Goal: Task Accomplishment & Management: Use online tool/utility

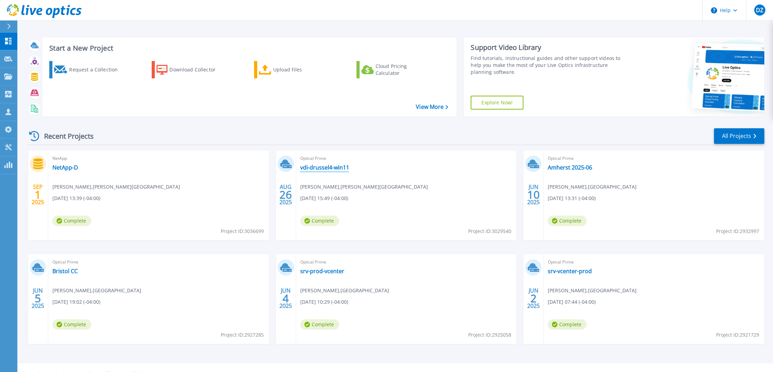
click at [314, 168] on link "vdi-drussel4-win11" at bounding box center [324, 167] width 49 height 7
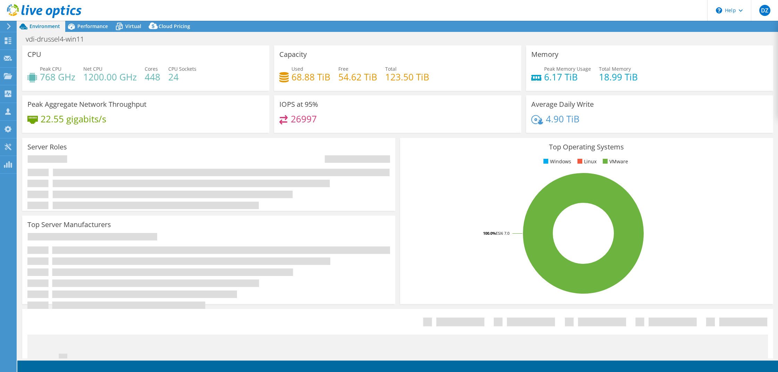
select select "USD"
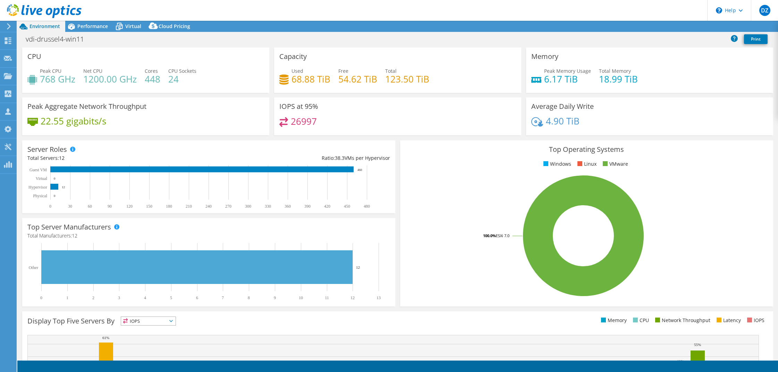
select select "USD"
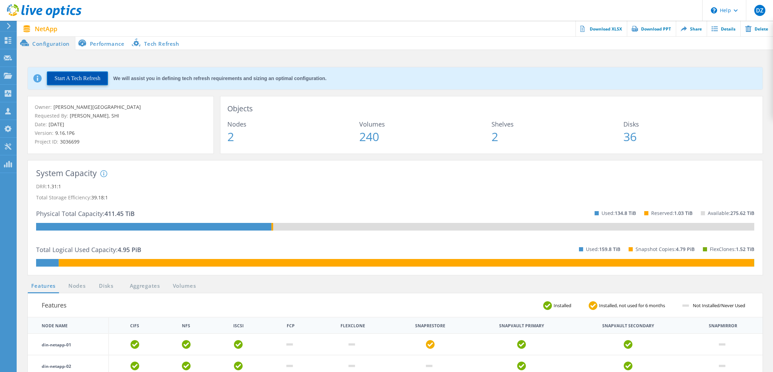
click at [78, 84] on button "Start A Tech Refresh" at bounding box center [77, 78] width 61 height 14
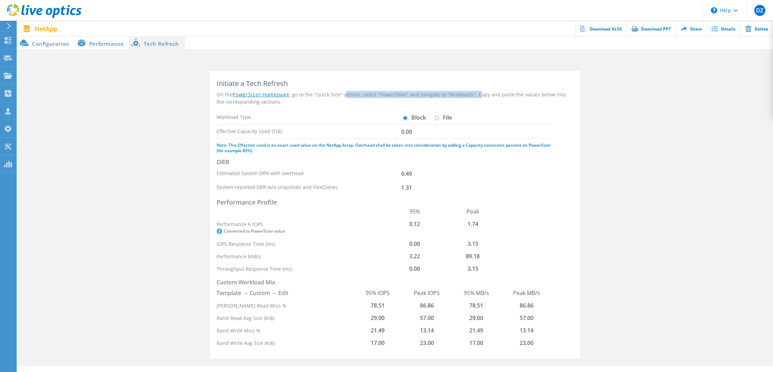
drag, startPoint x: 342, startPoint y: 97, endPoint x: 475, endPoint y: 93, distance: 132.9
click at [475, 93] on div "On the PowerSizer Homepage , go to the "Quick Size" section, select "PowerStore…" at bounding box center [394, 98] width 357 height 15
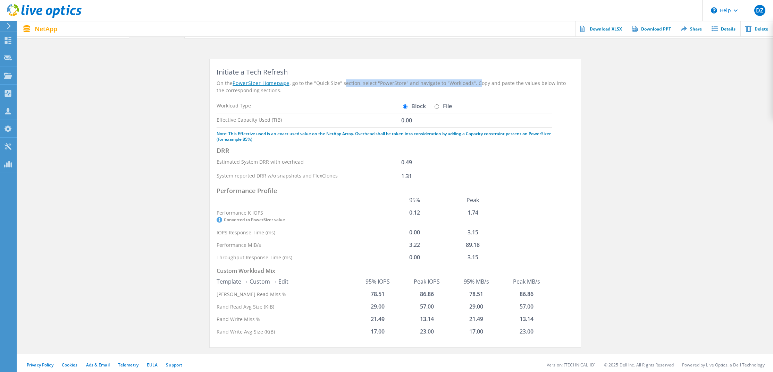
scroll to position [15, 0]
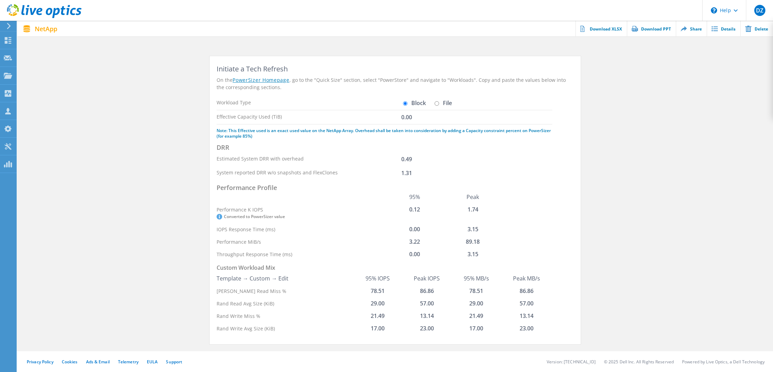
click at [577, 134] on div "Initiate a Tech Refresh On the PowerSizer Homepage , go to the "Quick Size" sec…" at bounding box center [395, 200] width 371 height 288
drag, startPoint x: 415, startPoint y: 174, endPoint x: 396, endPoint y: 173, distance: 19.1
click at [396, 173] on div "System reported DRR w/o snapshots and FlexClones 1.31" at bounding box center [383, 173] width 335 height 14
copy div "1.31"
click at [414, 209] on td "0.12" at bounding box center [414, 213] width 58 height 20
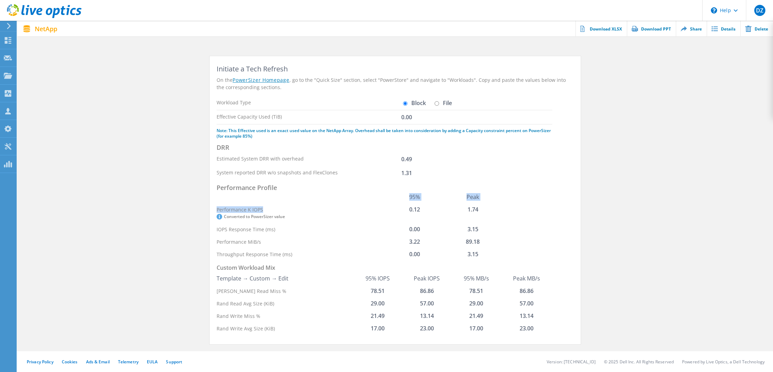
drag, startPoint x: 406, startPoint y: 197, endPoint x: 289, endPoint y: 209, distance: 118.2
click at [289, 209] on table "95% Peak Performance K IOPS Converted to PowerSizer value 0.12 1.74 IOPS Respon…" at bounding box center [358, 226] width 285 height 70
drag, startPoint x: 384, startPoint y: 290, endPoint x: 358, endPoint y: 291, distance: 26.4
click at [358, 291] on td "78.51" at bounding box center [377, 291] width 49 height 12
copy td "78.51"
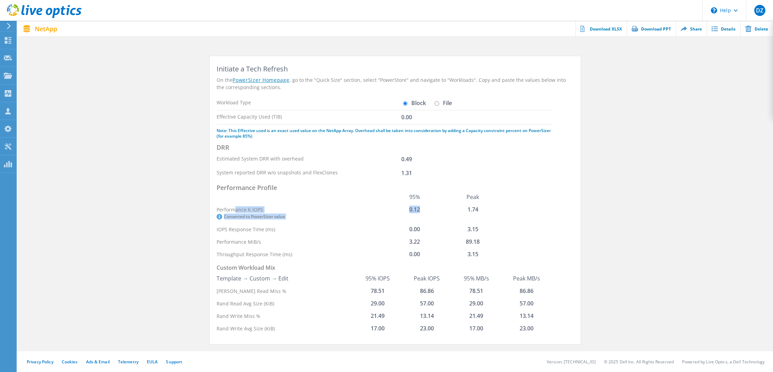
drag, startPoint x: 234, startPoint y: 210, endPoint x: 430, endPoint y: 208, distance: 196.4
click at [430, 208] on tr "Performance K IOPS Converted to PowerSizer value 0.12 1.74" at bounding box center [358, 213] width 285 height 20
click at [238, 247] on th "Performance MiB/s" at bounding box center [300, 242] width 169 height 12
drag, startPoint x: 237, startPoint y: 242, endPoint x: 491, endPoint y: 240, distance: 253.6
click at [491, 240] on tr "Performance MiB/s 3.22 89.18" at bounding box center [358, 242] width 285 height 12
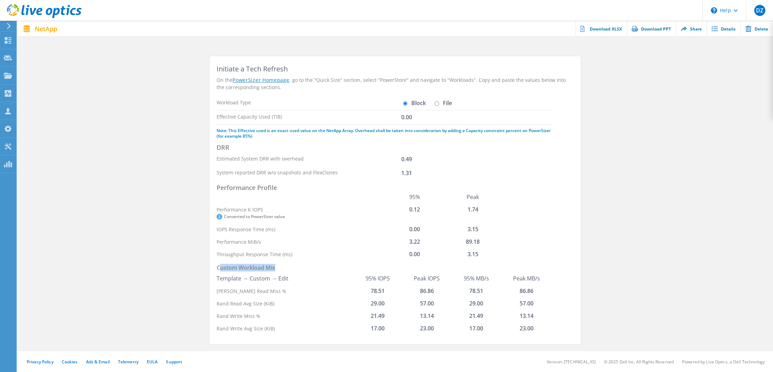
drag, startPoint x: 222, startPoint y: 268, endPoint x: 286, endPoint y: 270, distance: 64.5
click at [286, 270] on h4 "Custom Workload Mix" at bounding box center [383, 267] width 335 height 9
click at [380, 286] on td "78.51" at bounding box center [377, 291] width 49 height 12
click at [378, 291] on td "78.51" at bounding box center [377, 291] width 49 height 12
drag, startPoint x: 417, startPoint y: 303, endPoint x: 447, endPoint y: 302, distance: 29.9
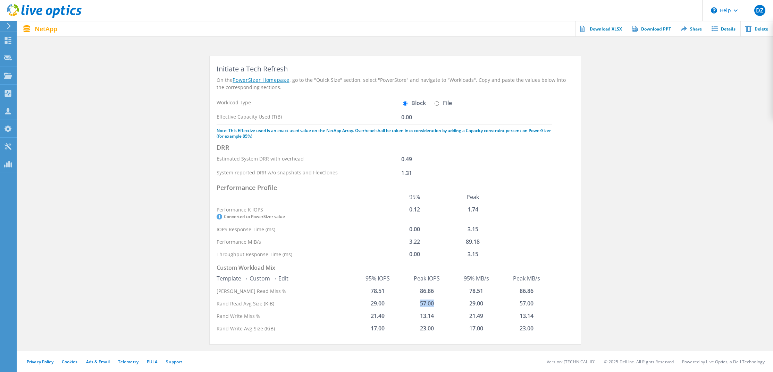
click at [447, 302] on td "57.00" at bounding box center [426, 303] width 49 height 12
click at [419, 291] on td "86.86" at bounding box center [426, 291] width 49 height 12
drag, startPoint x: 417, startPoint y: 291, endPoint x: 435, endPoint y: 291, distance: 18.0
click at [435, 291] on td "86.86" at bounding box center [426, 291] width 49 height 12
click at [438, 103] on input "File" at bounding box center [436, 103] width 5 height 5
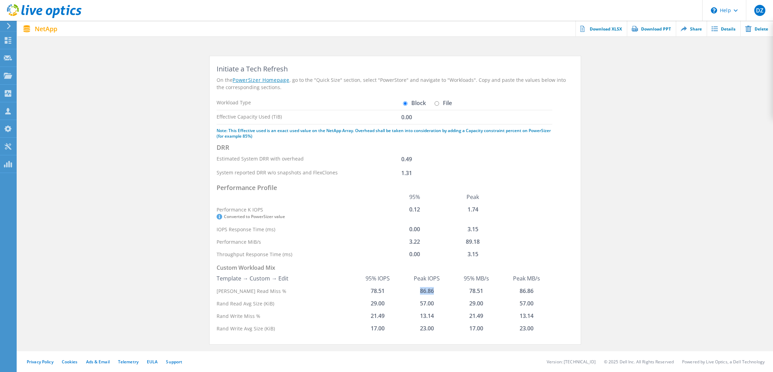
radio input "true"
radio input "false"
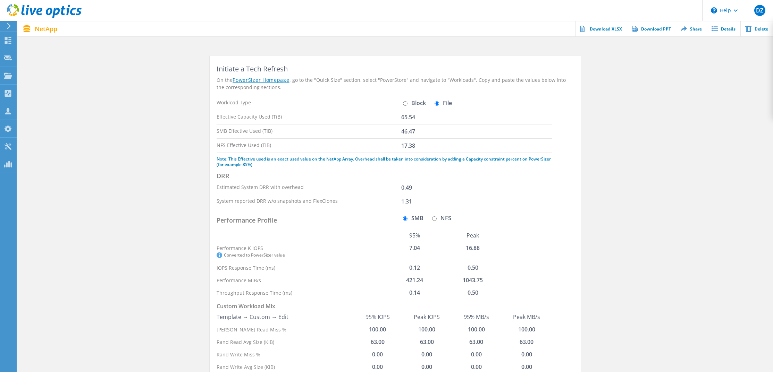
click at [434, 218] on input "NFS" at bounding box center [434, 218] width 5 height 5
radio input "true"
drag, startPoint x: 416, startPoint y: 146, endPoint x: 399, endPoint y: 144, distance: 17.2
click at [399, 144] on div "NFS Effective Used (TiB) 17.38" at bounding box center [383, 146] width 335 height 14
copy div "17.38"
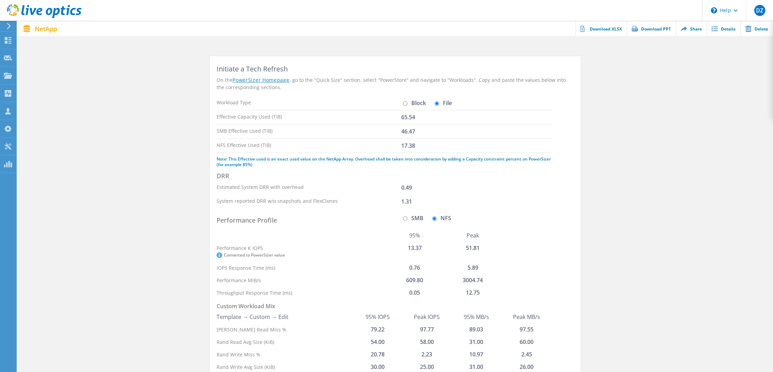
click at [381, 210] on div "Initiate a Tech Refresh On the PowerSizer Homepage , go to the "Quick Size" sec…" at bounding box center [394, 218] width 357 height 310
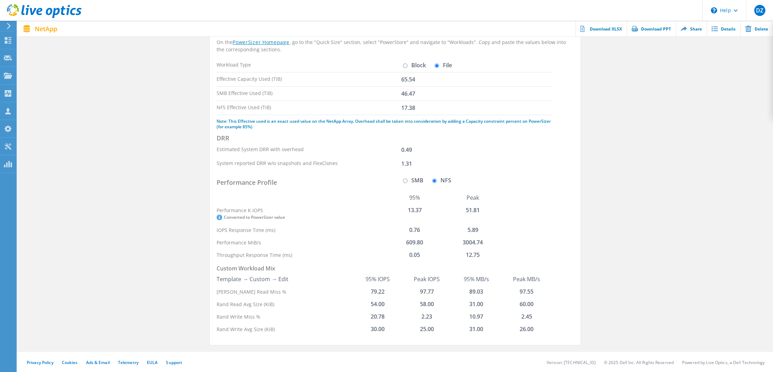
scroll to position [53, 0]
drag, startPoint x: 481, startPoint y: 210, endPoint x: 465, endPoint y: 209, distance: 16.3
click at [465, 209] on td "51.81" at bounding box center [473, 213] width 58 height 20
drag, startPoint x: 486, startPoint y: 242, endPoint x: 460, endPoint y: 240, distance: 26.4
click at [460, 240] on td "3004.74" at bounding box center [473, 242] width 58 height 12
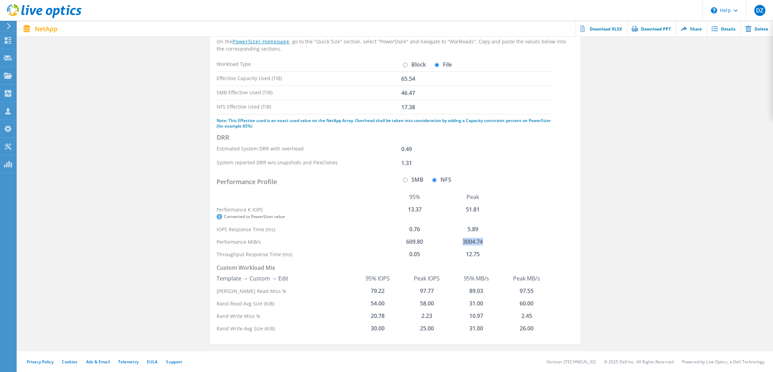
copy td "3004.74"
drag, startPoint x: 482, startPoint y: 252, endPoint x: 460, endPoint y: 256, distance: 21.8
click at [460, 256] on td "12.75" at bounding box center [473, 254] width 58 height 12
copy td "12.75"
drag, startPoint x: 413, startPoint y: 148, endPoint x: 394, endPoint y: 150, distance: 18.8
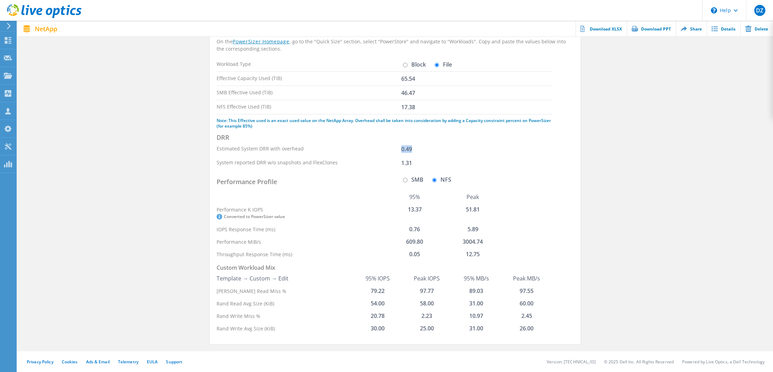
click at [394, 150] on div "Estimated System DRR with overhead 0.49" at bounding box center [383, 149] width 335 height 14
copy div "0.49"
click at [423, 287] on td "97.77" at bounding box center [426, 291] width 49 height 12
drag, startPoint x: 533, startPoint y: 291, endPoint x: 514, endPoint y: 289, distance: 18.8
click at [514, 289] on td "97.55" at bounding box center [526, 291] width 51 height 12
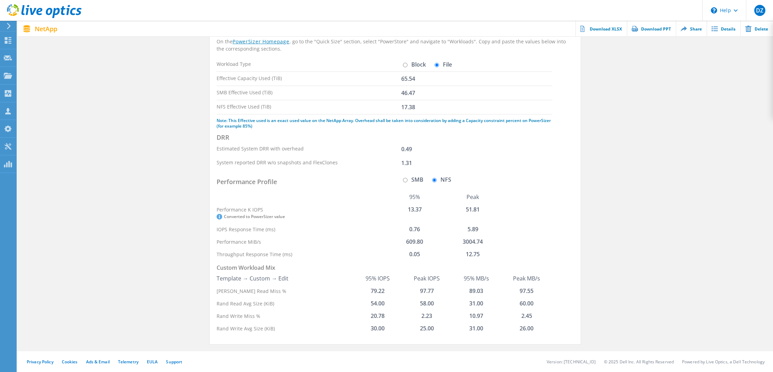
click at [533, 304] on td "60.00" at bounding box center [526, 303] width 51 height 12
drag, startPoint x: 533, startPoint y: 303, endPoint x: 518, endPoint y: 304, distance: 15.3
click at [518, 304] on td "60.00" at bounding box center [526, 303] width 51 height 12
click at [405, 179] on input "SMB" at bounding box center [405, 180] width 5 height 5
radio input "true"
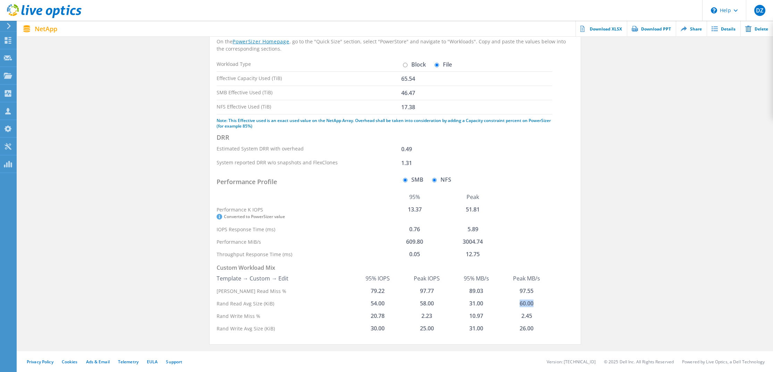
radio input "false"
drag, startPoint x: 417, startPoint y: 93, endPoint x: 394, endPoint y: 93, distance: 22.6
click at [394, 93] on div "SMB Effective Used (TiB) 46.47" at bounding box center [383, 93] width 335 height 14
copy div "46.47"
click at [427, 212] on td "7.04" at bounding box center [414, 213] width 58 height 20
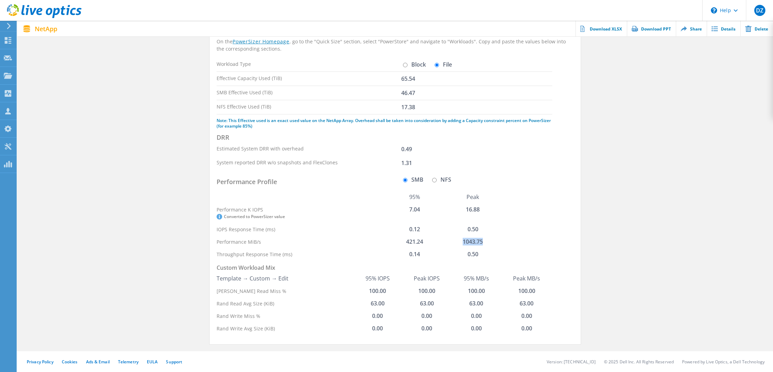
drag, startPoint x: 491, startPoint y: 243, endPoint x: 450, endPoint y: 242, distance: 40.6
click at [450, 242] on td "1043.75" at bounding box center [473, 242] width 58 height 12
copy td "1043.75"
drag, startPoint x: 465, startPoint y: 302, endPoint x: 484, endPoint y: 301, distance: 19.1
click at [484, 301] on td "63.00" at bounding box center [475, 303] width 49 height 12
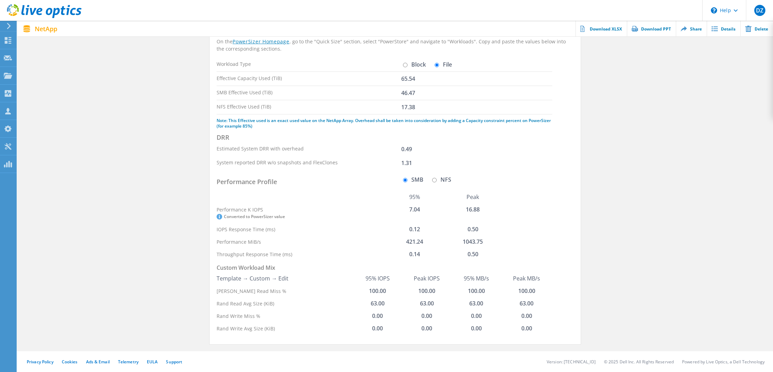
click at [528, 304] on td "63.00" at bounding box center [526, 303] width 51 height 12
click at [521, 293] on td "100.00" at bounding box center [526, 291] width 51 height 12
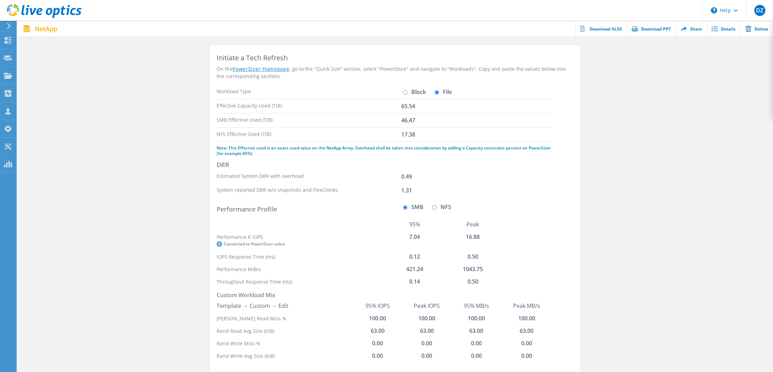
scroll to position [0, 0]
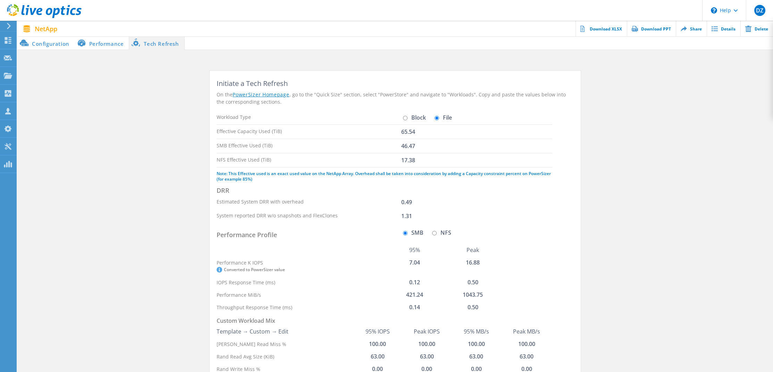
click at [105, 43] on li "Performance" at bounding box center [102, 43] width 54 height 14
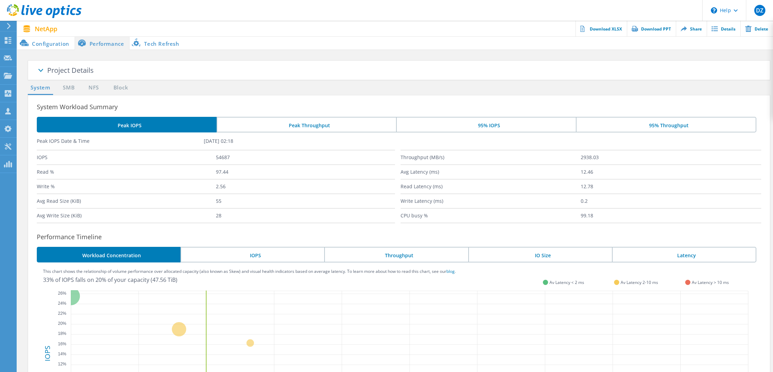
click at [42, 69] on span at bounding box center [40, 71] width 35 height 35
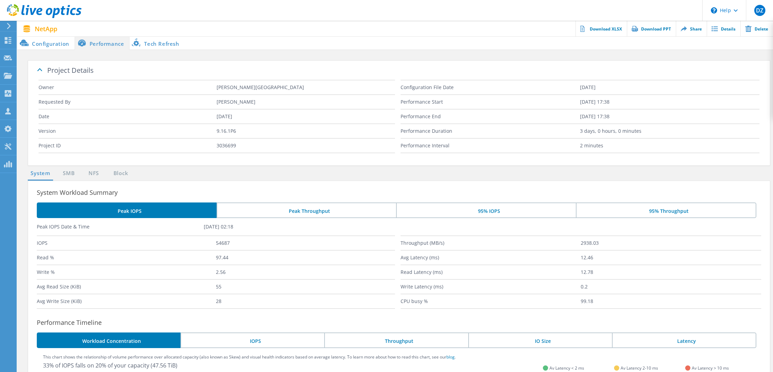
click at [51, 44] on li "Configuration" at bounding box center [45, 43] width 57 height 14
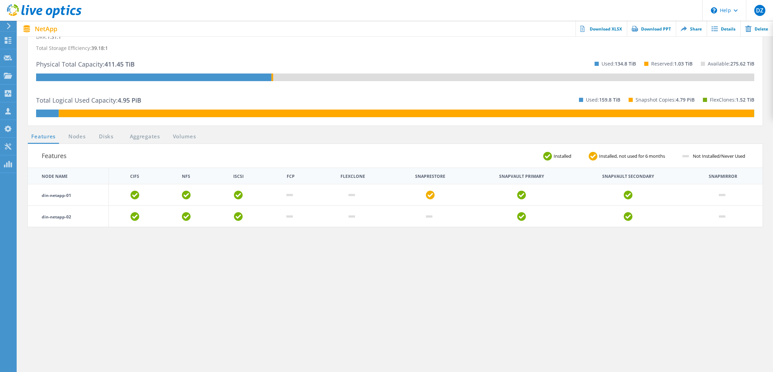
scroll to position [139, 0]
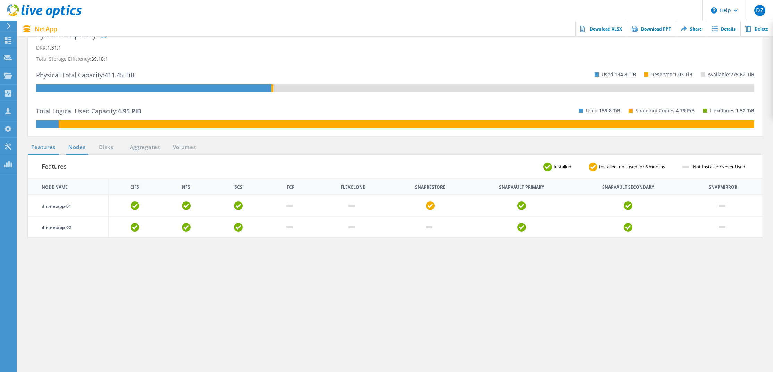
click at [74, 147] on link "Nodes" at bounding box center [77, 147] width 22 height 9
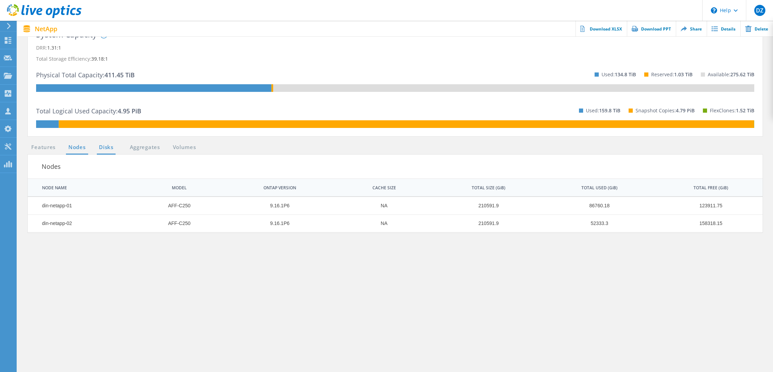
click at [111, 147] on link "Disks" at bounding box center [106, 147] width 19 height 9
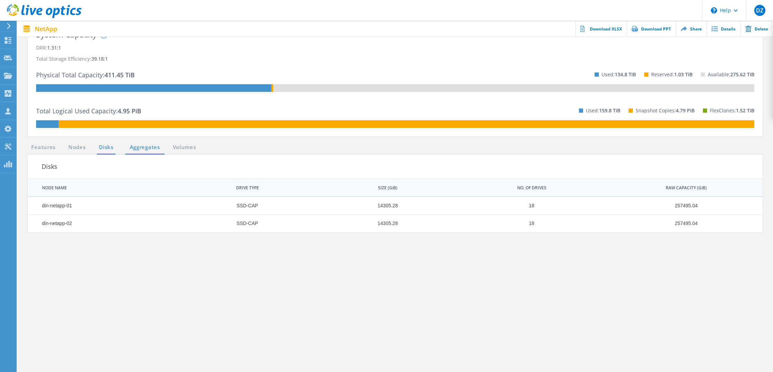
click at [149, 148] on link "Aggregates" at bounding box center [144, 147] width 39 height 9
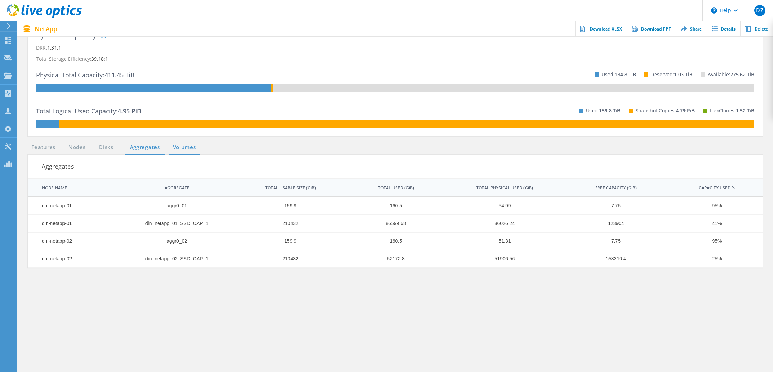
click at [180, 146] on link "Volumes" at bounding box center [184, 147] width 30 height 9
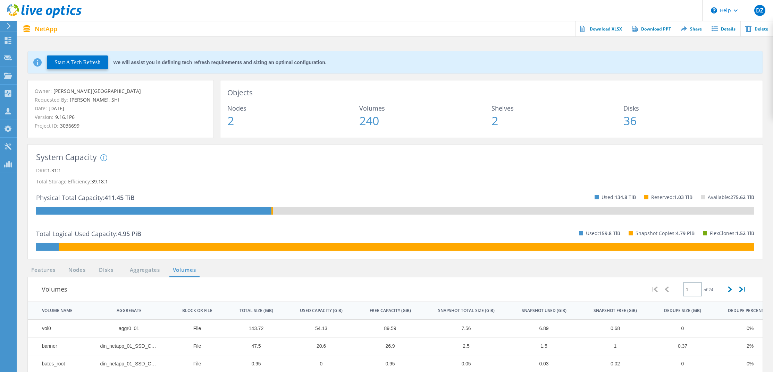
scroll to position [0, 0]
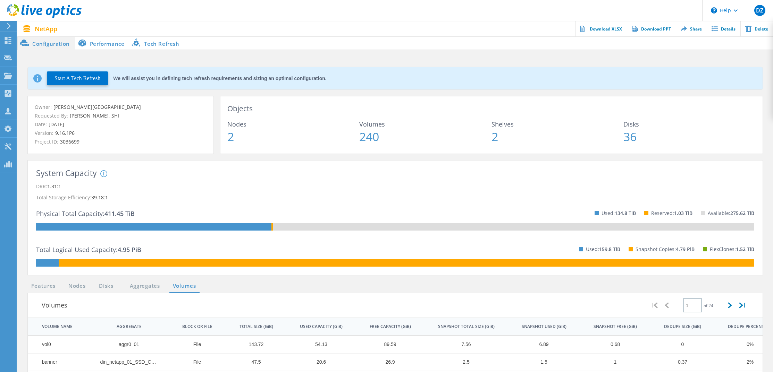
click at [527, 190] on p "DRR: 1.31:1" at bounding box center [395, 186] width 718 height 11
click at [76, 79] on button "Start A Tech Refresh" at bounding box center [77, 78] width 61 height 14
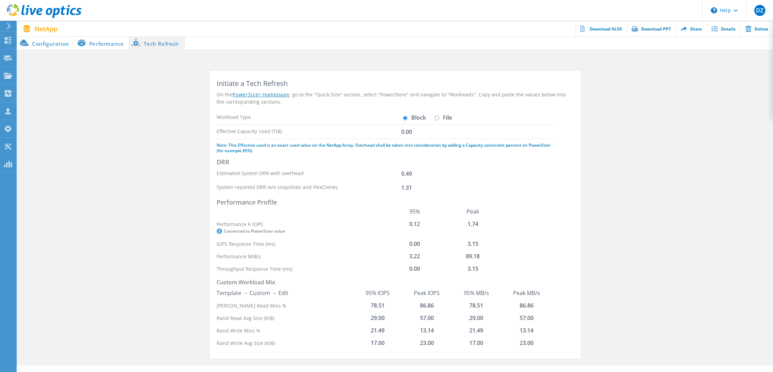
click at [438, 116] on input "File" at bounding box center [436, 118] width 5 height 5
radio input "true"
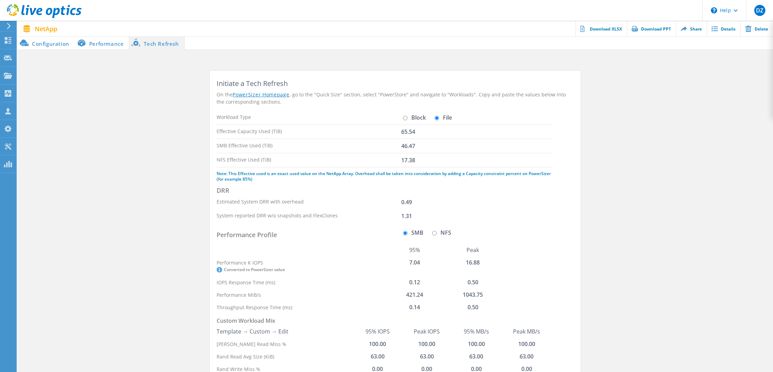
click at [405, 118] on input "Block" at bounding box center [405, 118] width 5 height 5
radio input "true"
radio input "false"
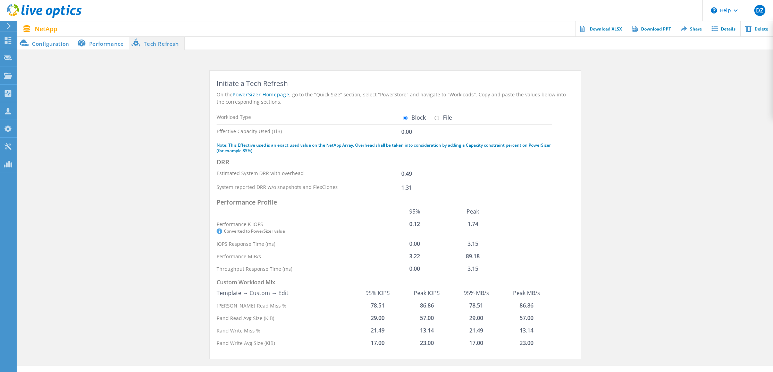
click at [30, 48] on li "Configuration" at bounding box center [45, 43] width 57 height 14
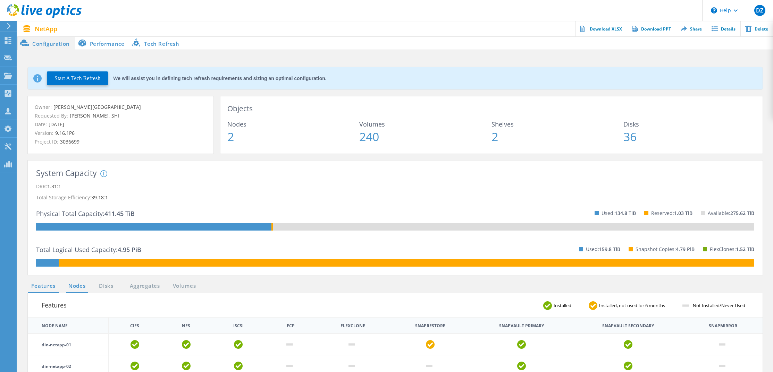
click at [78, 289] on link "Nodes" at bounding box center [77, 286] width 22 height 9
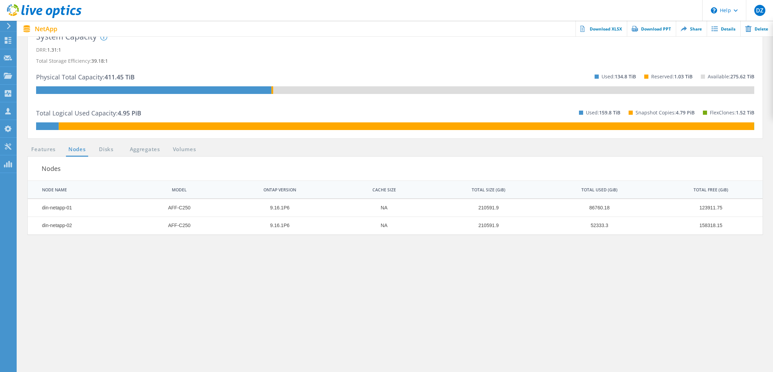
scroll to position [139, 0]
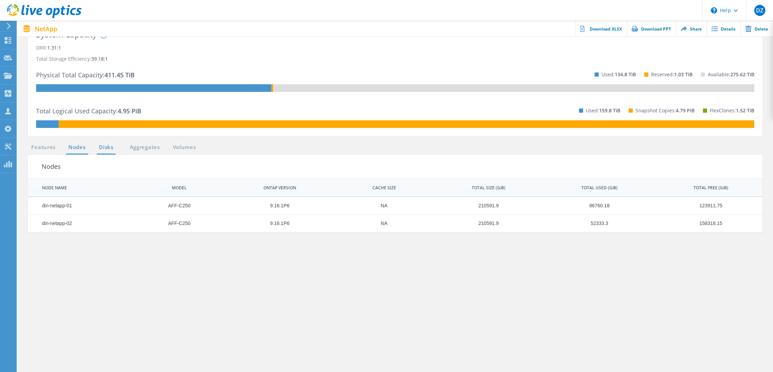
click at [106, 147] on link "Disks" at bounding box center [106, 147] width 19 height 9
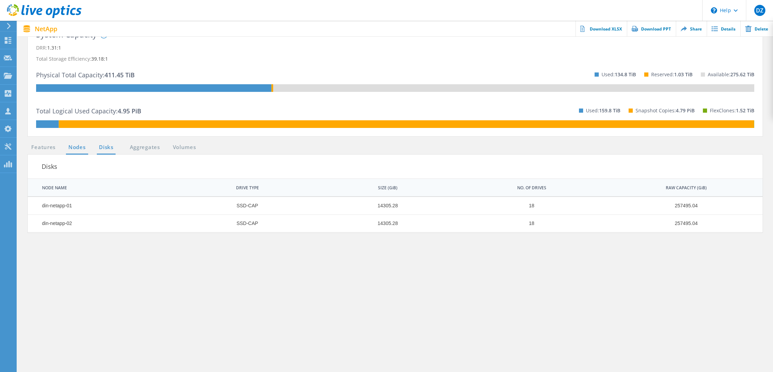
click at [75, 149] on link "Nodes" at bounding box center [77, 147] width 22 height 9
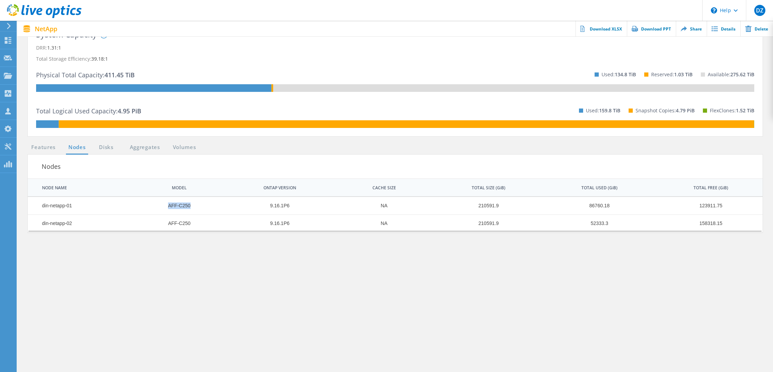
drag, startPoint x: 193, startPoint y: 205, endPoint x: 159, endPoint y: 207, distance: 34.7
click at [159, 207] on td "AFF-C250" at bounding box center [176, 206] width 92 height 18
copy td "AFF-C250"
drag, startPoint x: 295, startPoint y: 204, endPoint x: 271, endPoint y: 205, distance: 23.6
click at [271, 205] on td "9.16.1P6" at bounding box center [275, 206] width 109 height 18
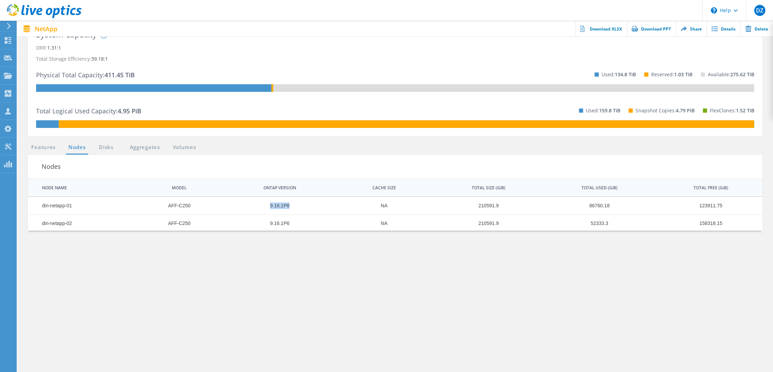
copy td "9.16.1P6"
click at [104, 147] on link "Disks" at bounding box center [106, 147] width 19 height 9
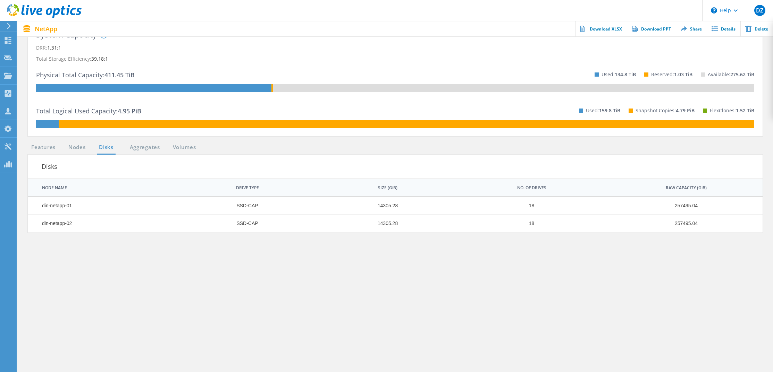
click at [134, 153] on ul "Features Nodes Disks Aggregates Volumes" at bounding box center [113, 148] width 179 height 11
click at [141, 151] on link "Aggregates" at bounding box center [144, 147] width 39 height 9
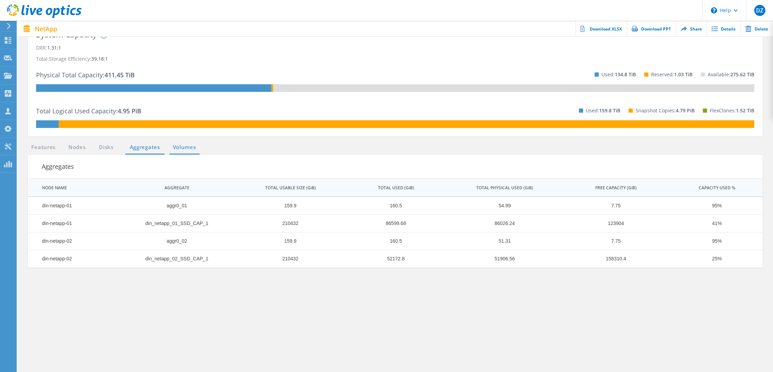
click at [183, 148] on link "Volumes" at bounding box center [184, 147] width 30 height 9
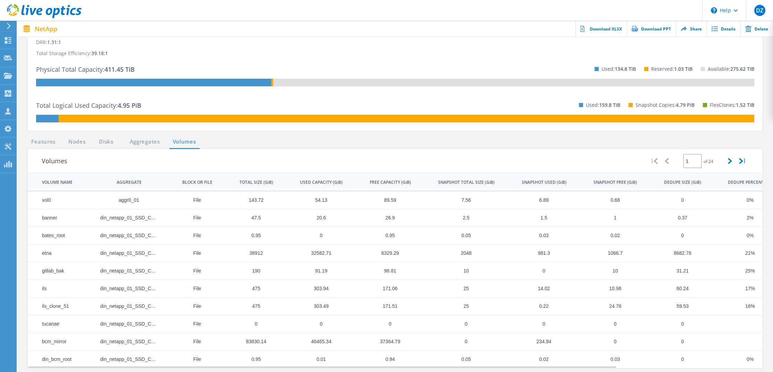
scroll to position [173, 0]
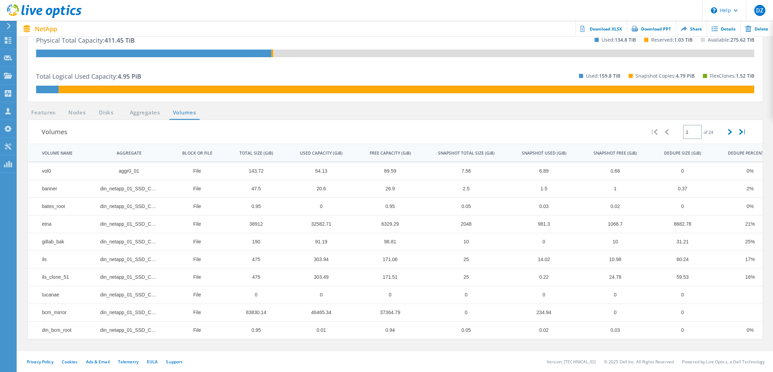
click at [704, 110] on section "Features Nodes Disks Aggregates Volumes Volumes | 1 of 24 | VOLUME NAME AGGREGA…" at bounding box center [394, 230] width 741 height 243
click at [339, 122] on div "Volumes" at bounding box center [338, 131] width 620 height 21
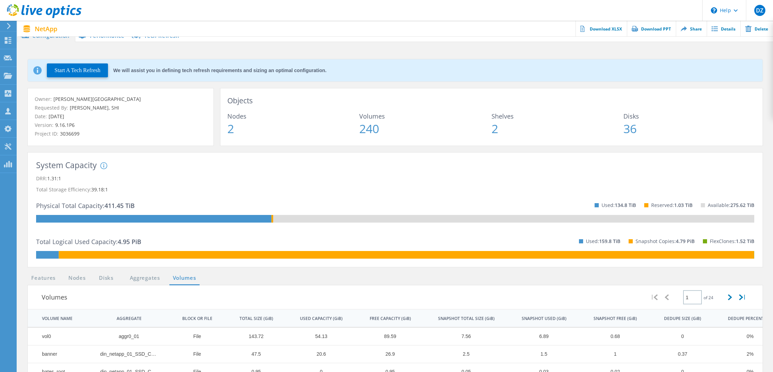
scroll to position [0, 0]
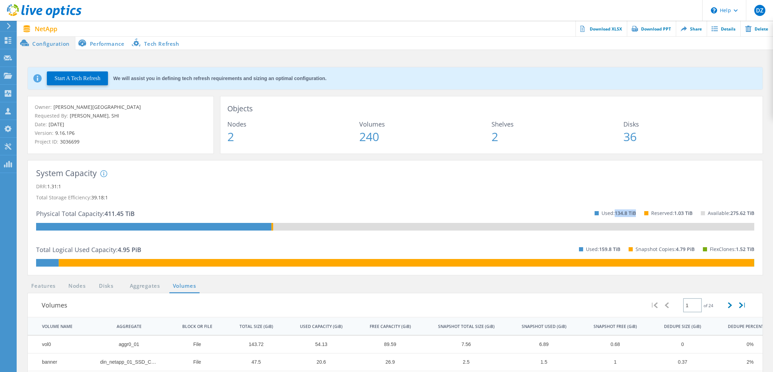
drag, startPoint x: 634, startPoint y: 212, endPoint x: 614, endPoint y: 214, distance: 19.8
click at [614, 214] on span "134.8 TiB" at bounding box center [624, 213] width 21 height 7
click at [697, 140] on span "36" at bounding box center [689, 137] width 132 height 12
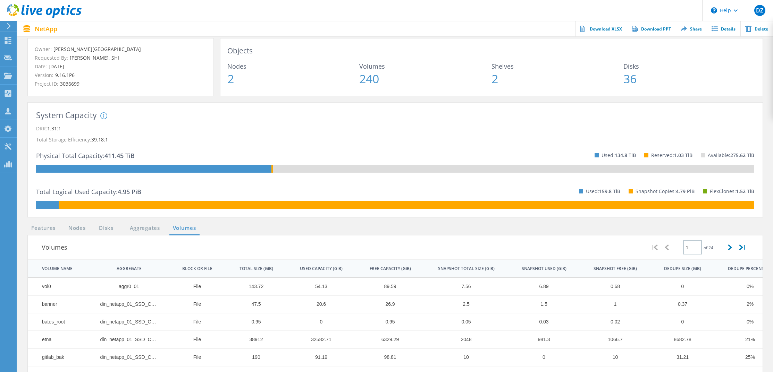
scroll to position [69, 0]
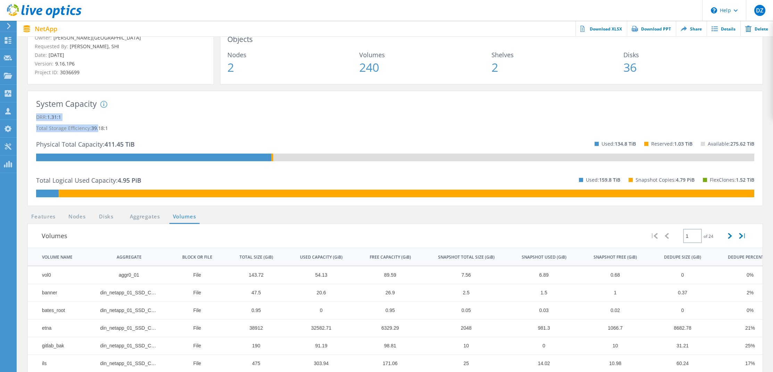
drag, startPoint x: 111, startPoint y: 127, endPoint x: 99, endPoint y: 130, distance: 13.3
click at [99, 130] on div "System Capacity System DRR represents DRR w/o SnapShots and FlexClones for newe…" at bounding box center [395, 149] width 718 height 98
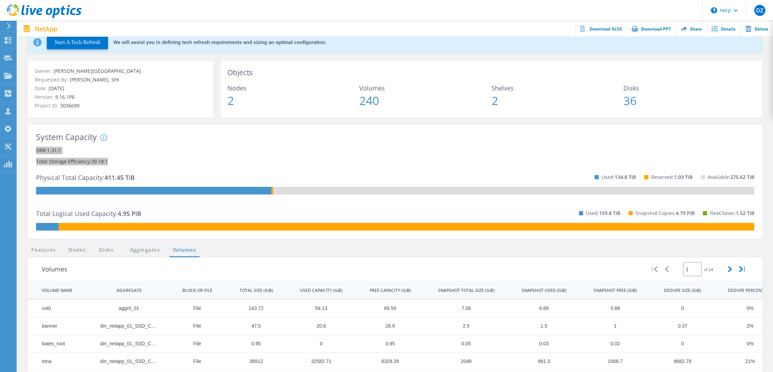
scroll to position [0, 0]
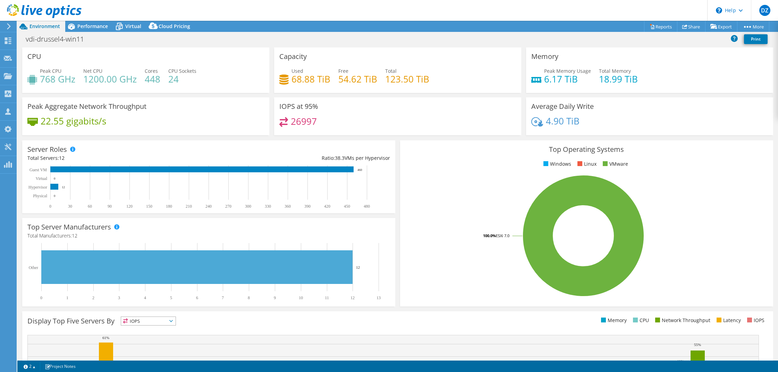
select select "USD"
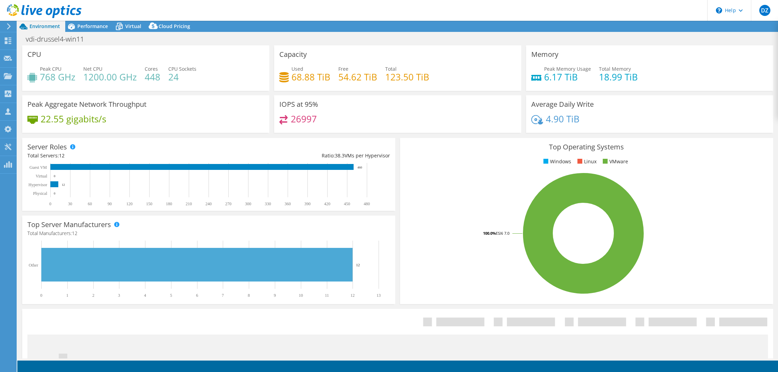
select select "USD"
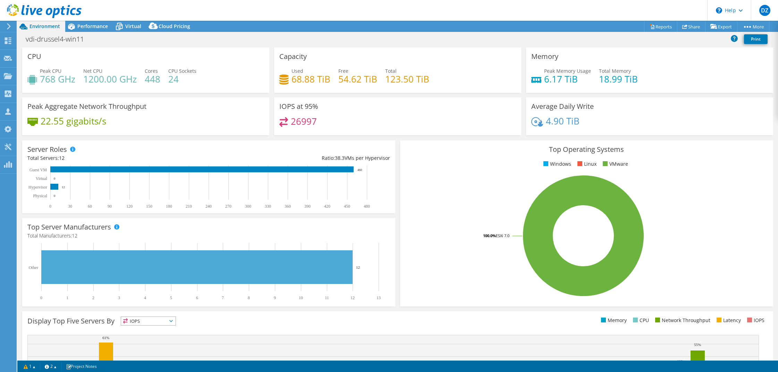
click at [64, 29] on div "Environment" at bounding box center [41, 26] width 48 height 11
click at [80, 26] on span "Performance" at bounding box center [92, 26] width 31 height 7
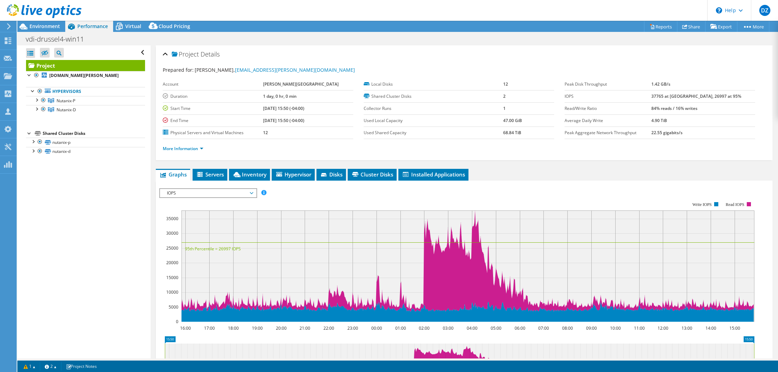
click at [722, 60] on div "Project Details" at bounding box center [464, 54] width 603 height 15
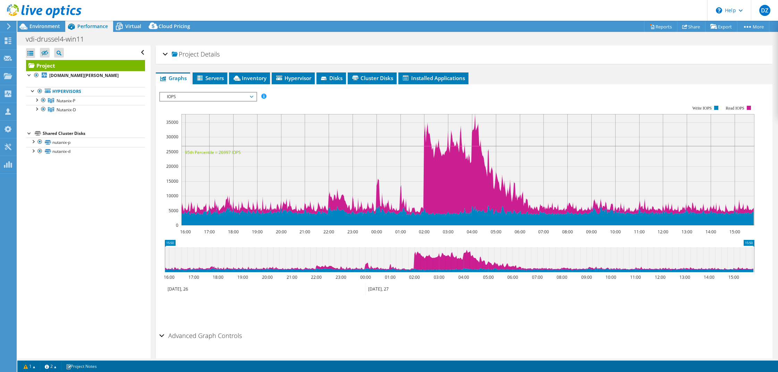
click at [718, 51] on div "Project Details" at bounding box center [464, 54] width 603 height 15
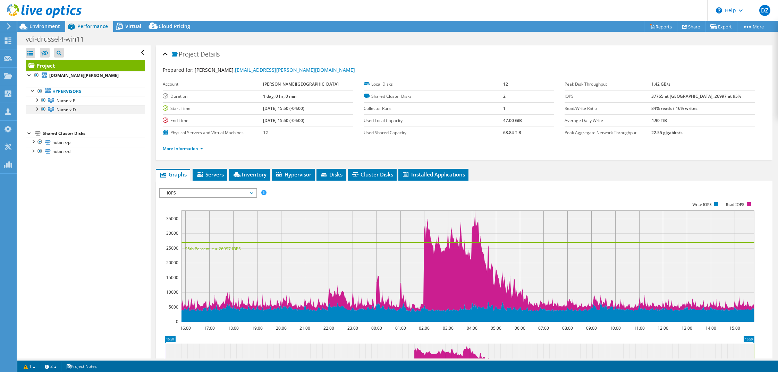
click at [43, 109] on div at bounding box center [43, 109] width 7 height 8
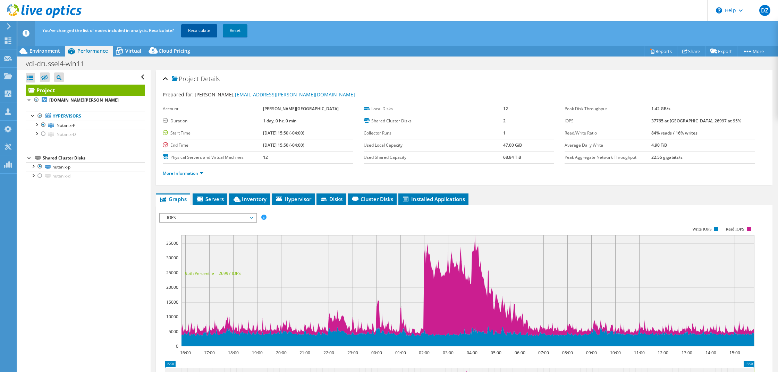
click at [195, 29] on link "Recalculate" at bounding box center [199, 30] width 36 height 12
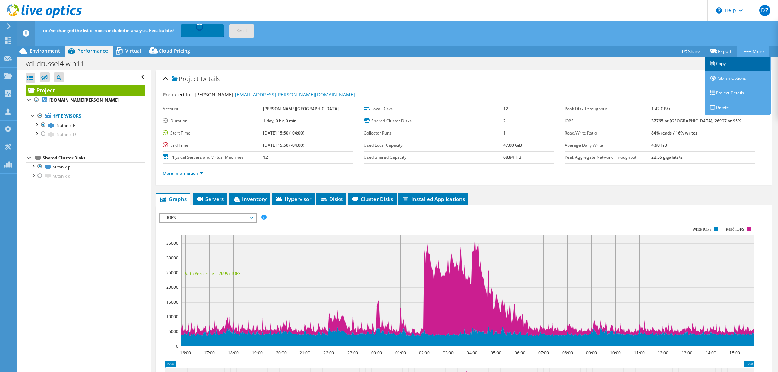
click at [732, 61] on link "Copy" at bounding box center [738, 64] width 66 height 15
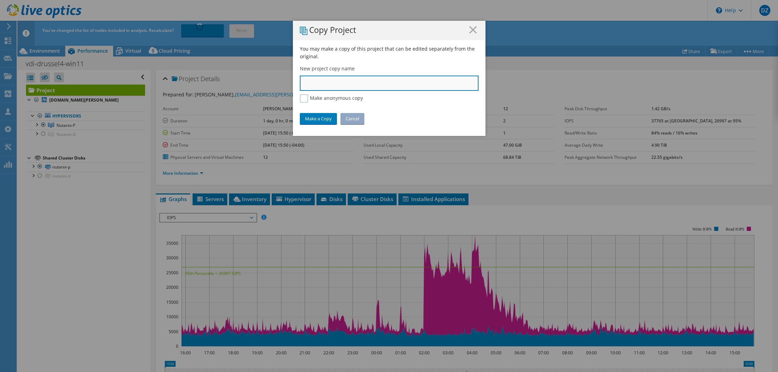
click at [325, 80] on input "text" at bounding box center [389, 83] width 179 height 15
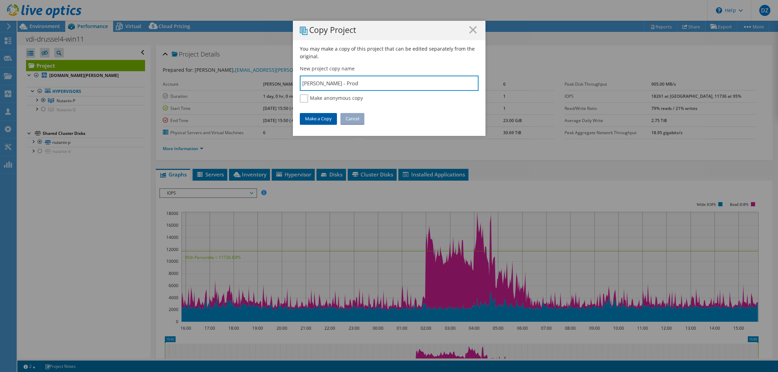
type input "[PERSON_NAME] - Prod"
click at [317, 120] on link "Make a Copy" at bounding box center [318, 118] width 37 height 11
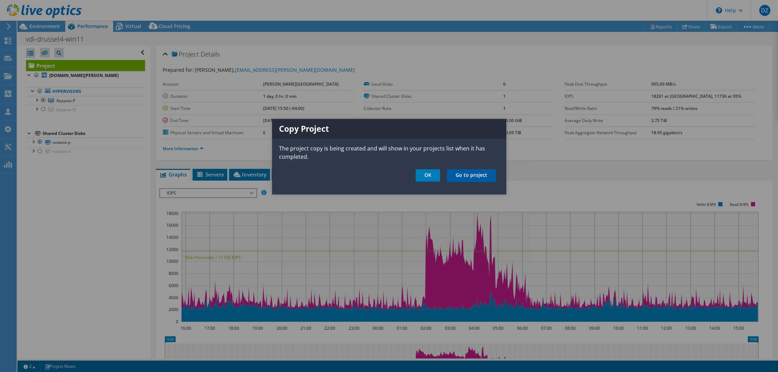
click at [467, 173] on link "Go to project" at bounding box center [471, 175] width 49 height 13
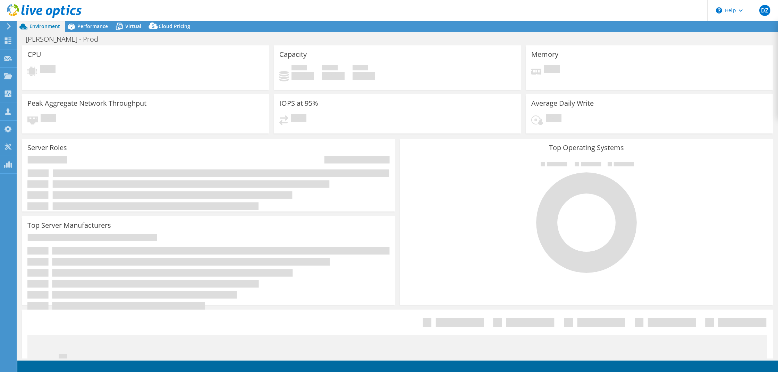
select select "USD"
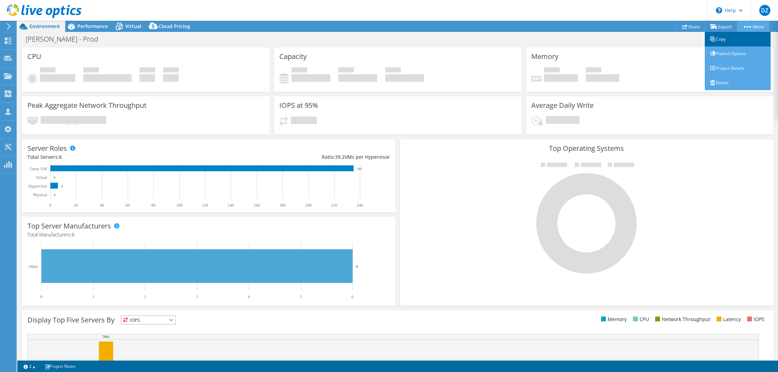
click at [722, 40] on link "Copy" at bounding box center [738, 39] width 66 height 15
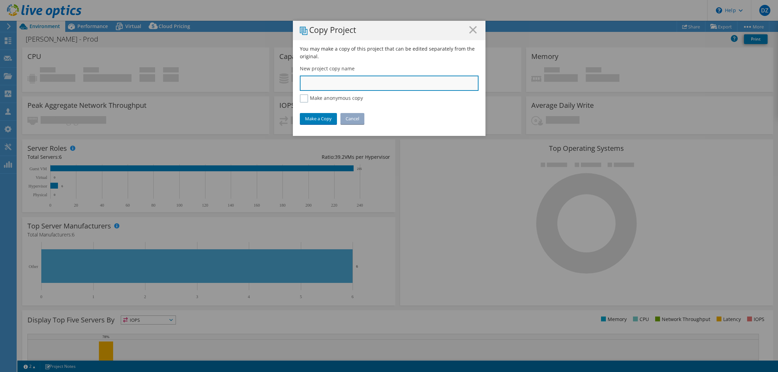
click at [335, 80] on input "text" at bounding box center [389, 83] width 179 height 15
type input "Bates - DR"
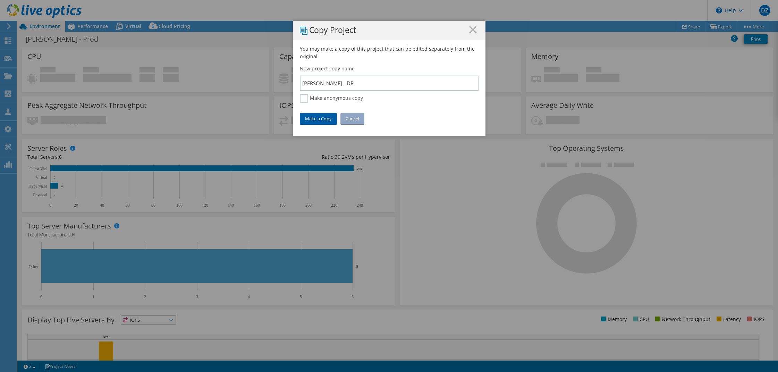
click at [324, 120] on link "Make a Copy" at bounding box center [318, 118] width 37 height 11
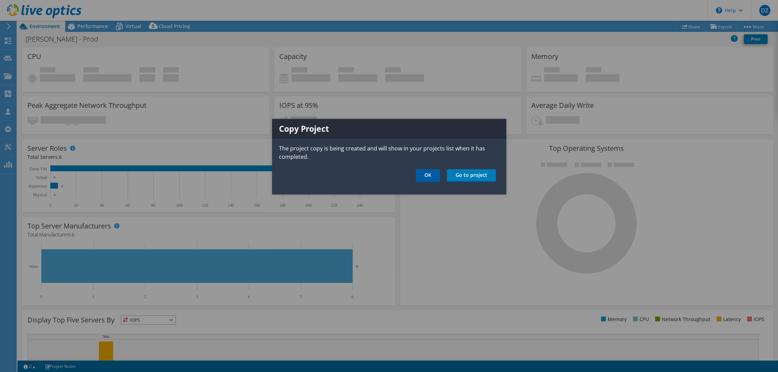
click at [431, 174] on link "OK" at bounding box center [428, 175] width 24 height 13
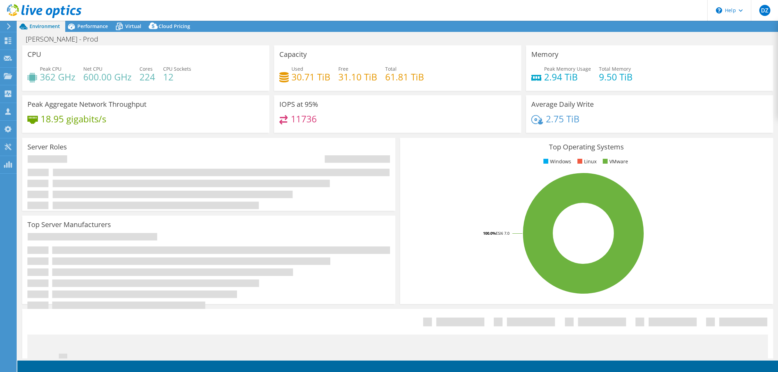
select select "USD"
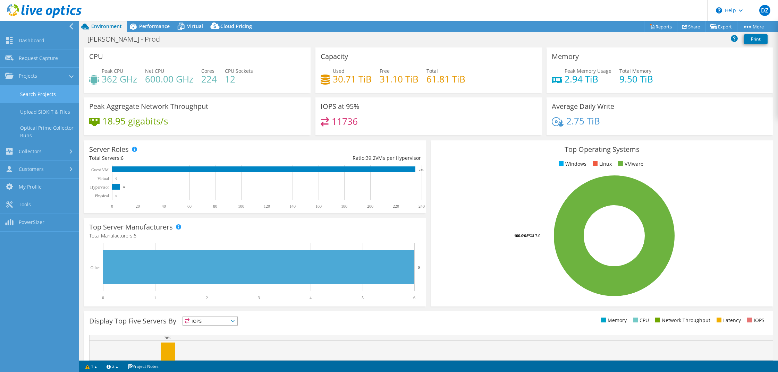
click at [36, 94] on link "Search Projects" at bounding box center [39, 94] width 79 height 18
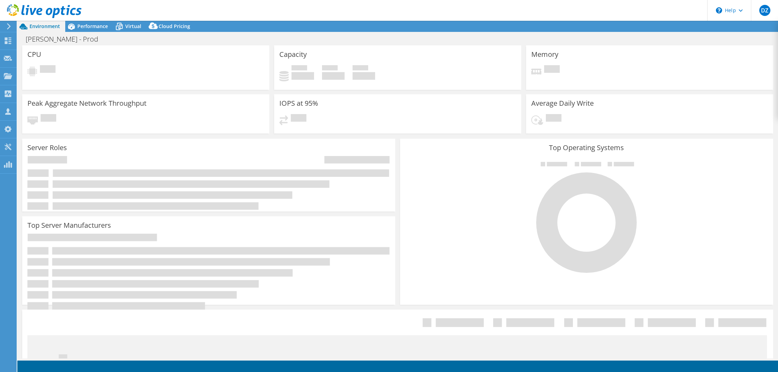
select select "USD"
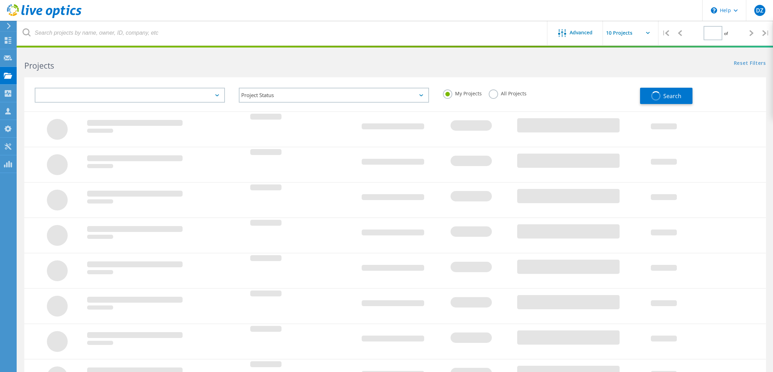
type input "1"
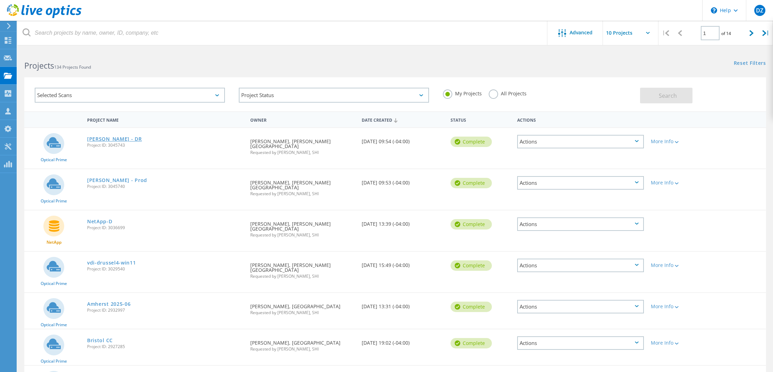
click at [93, 140] on link "[PERSON_NAME] - DR" at bounding box center [114, 139] width 55 height 5
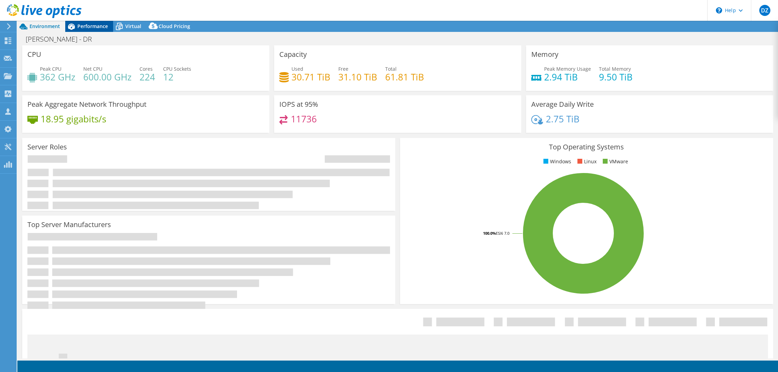
click at [96, 29] on span "Performance" at bounding box center [92, 26] width 31 height 7
select select "USD"
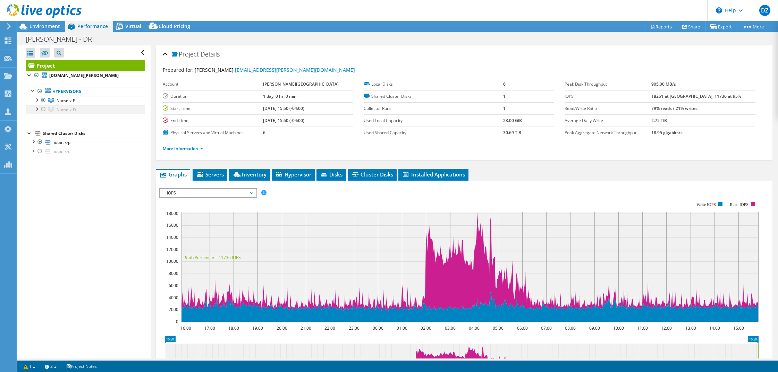
click at [44, 109] on div at bounding box center [43, 109] width 7 height 8
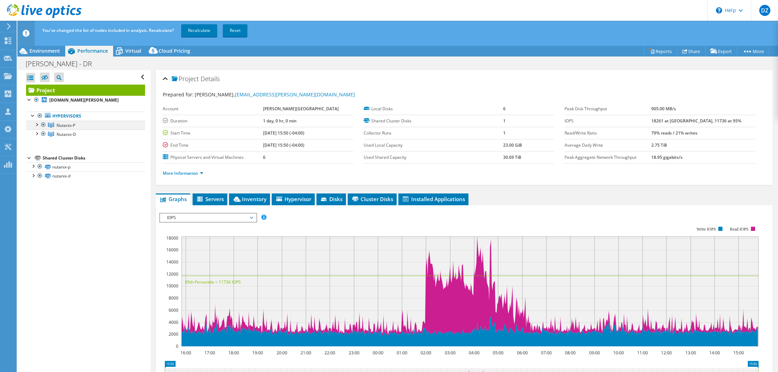
click at [42, 126] on div at bounding box center [43, 125] width 7 height 8
click at [199, 27] on link "Recalculate" at bounding box center [199, 30] width 36 height 12
click at [56, 53] on span "Environment" at bounding box center [44, 51] width 31 height 7
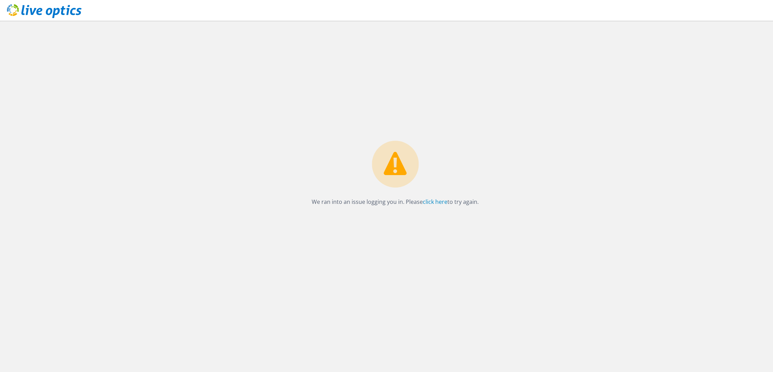
click at [667, 137] on div "We ran into an issue logging you in. Please click here to try again." at bounding box center [394, 196] width 755 height 351
